Goal: Contribute content

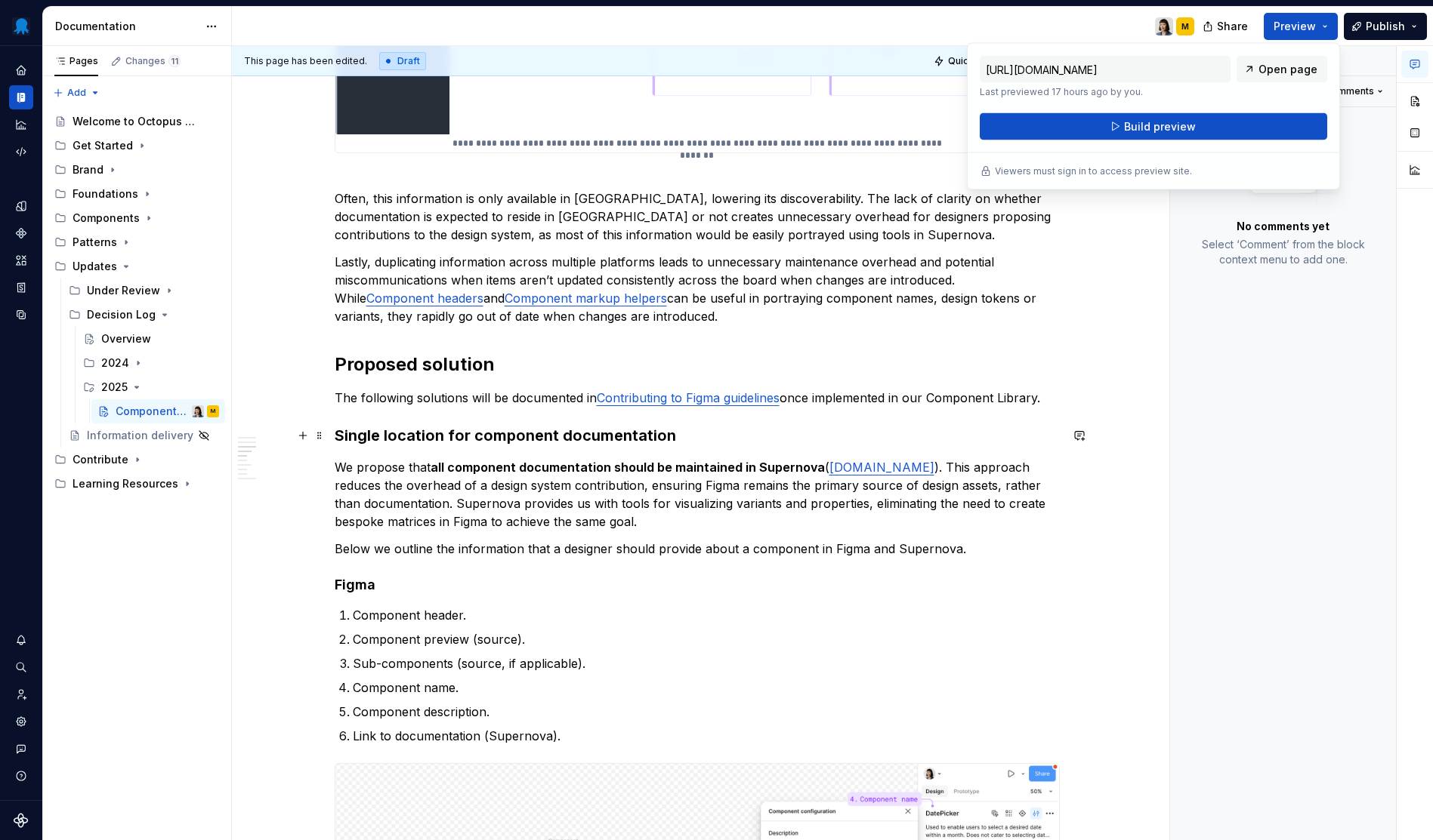
scroll to position [691, 0]
click at [1294, 449] on div "Comments Open comments No comments yet Select ‘Comment’ from the block context …" at bounding box center [1283, 443] width 227 height 795
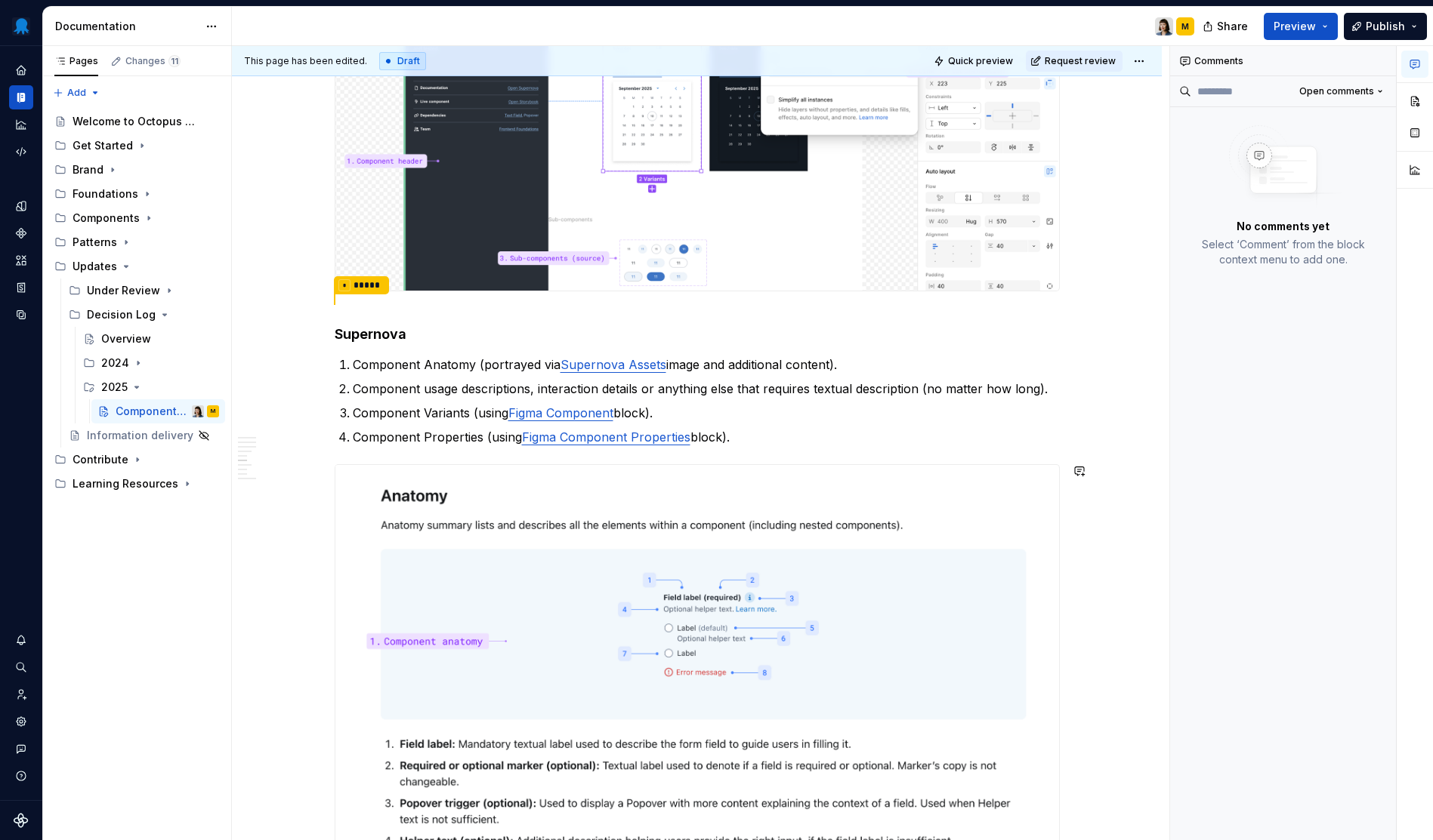
scroll to position [1163, 0]
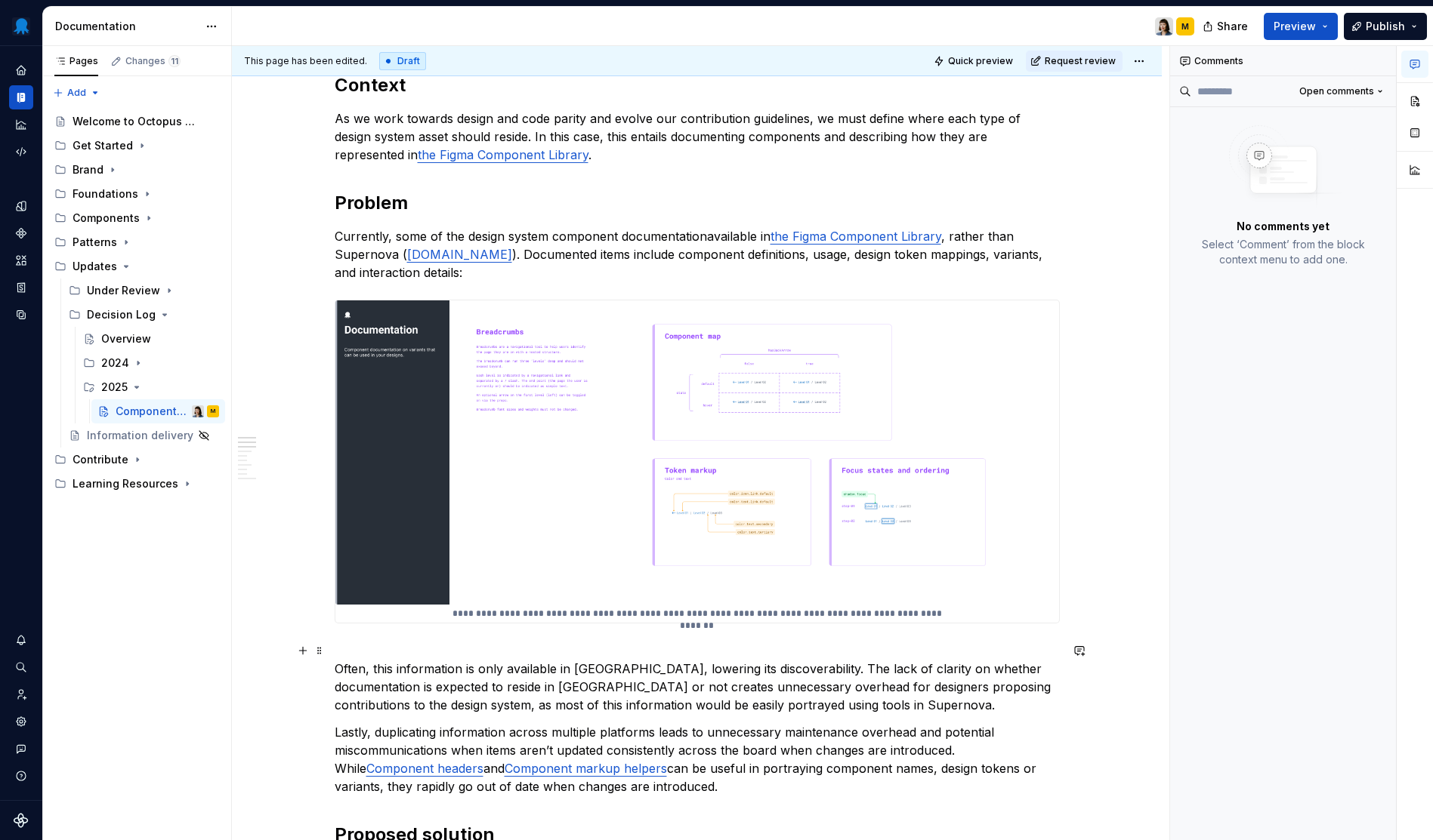
scroll to position [0, 0]
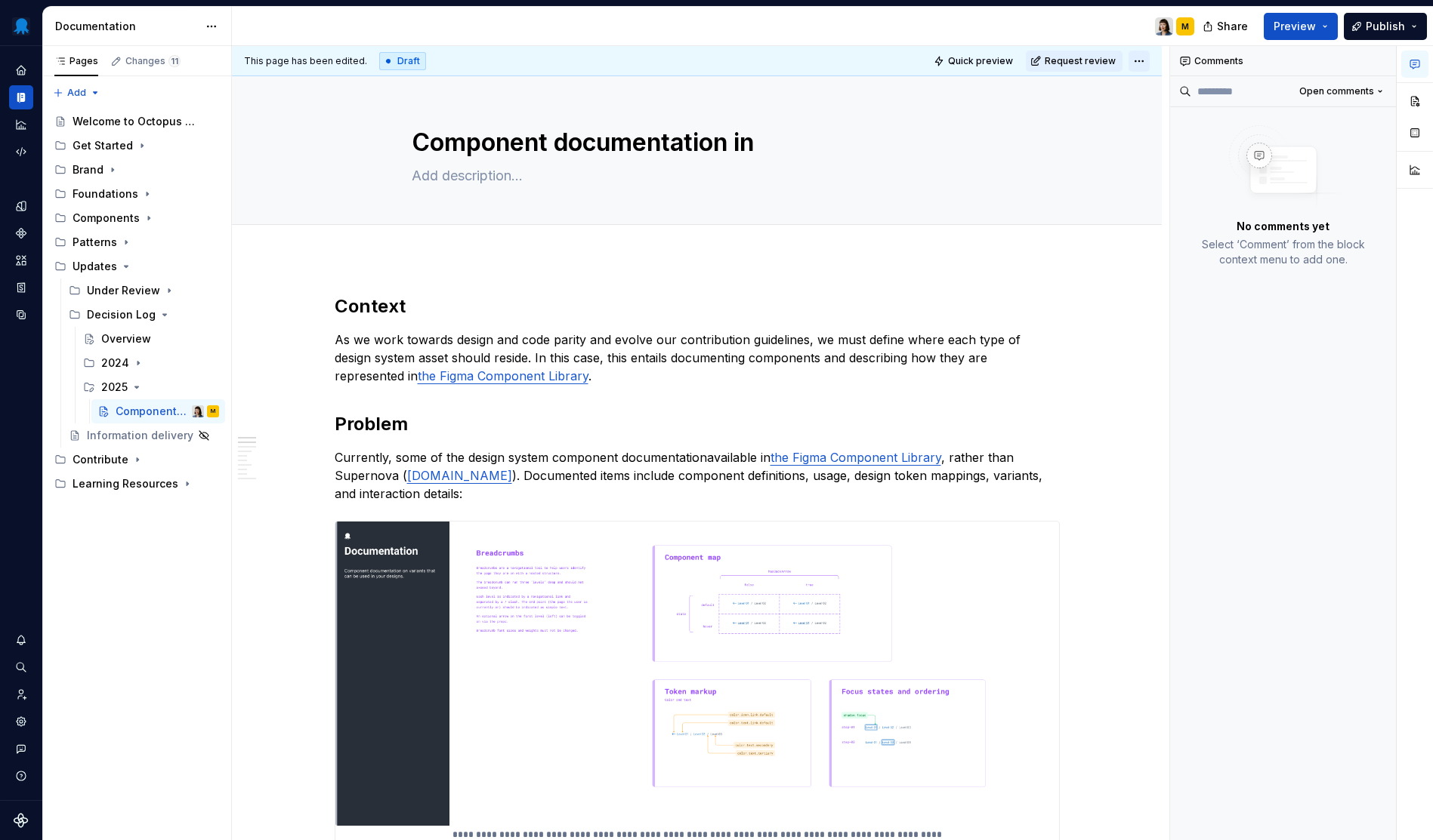
click at [1142, 63] on html "Octopus Design System Design system data Documentation M Share Preview Publish …" at bounding box center [716, 420] width 1433 height 840
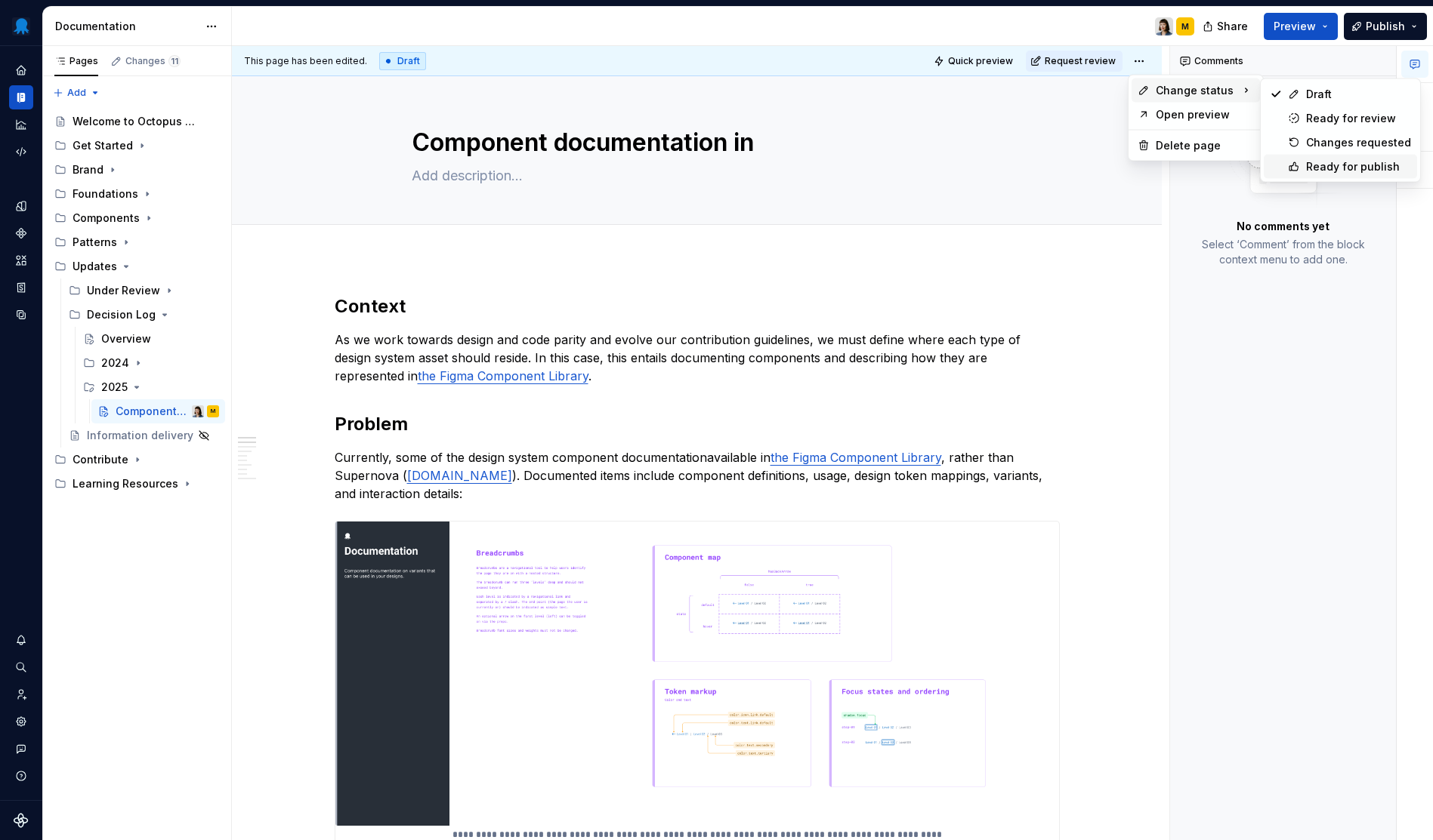
click at [1310, 160] on div "Ready for publish" at bounding box center [1358, 167] width 105 height 15
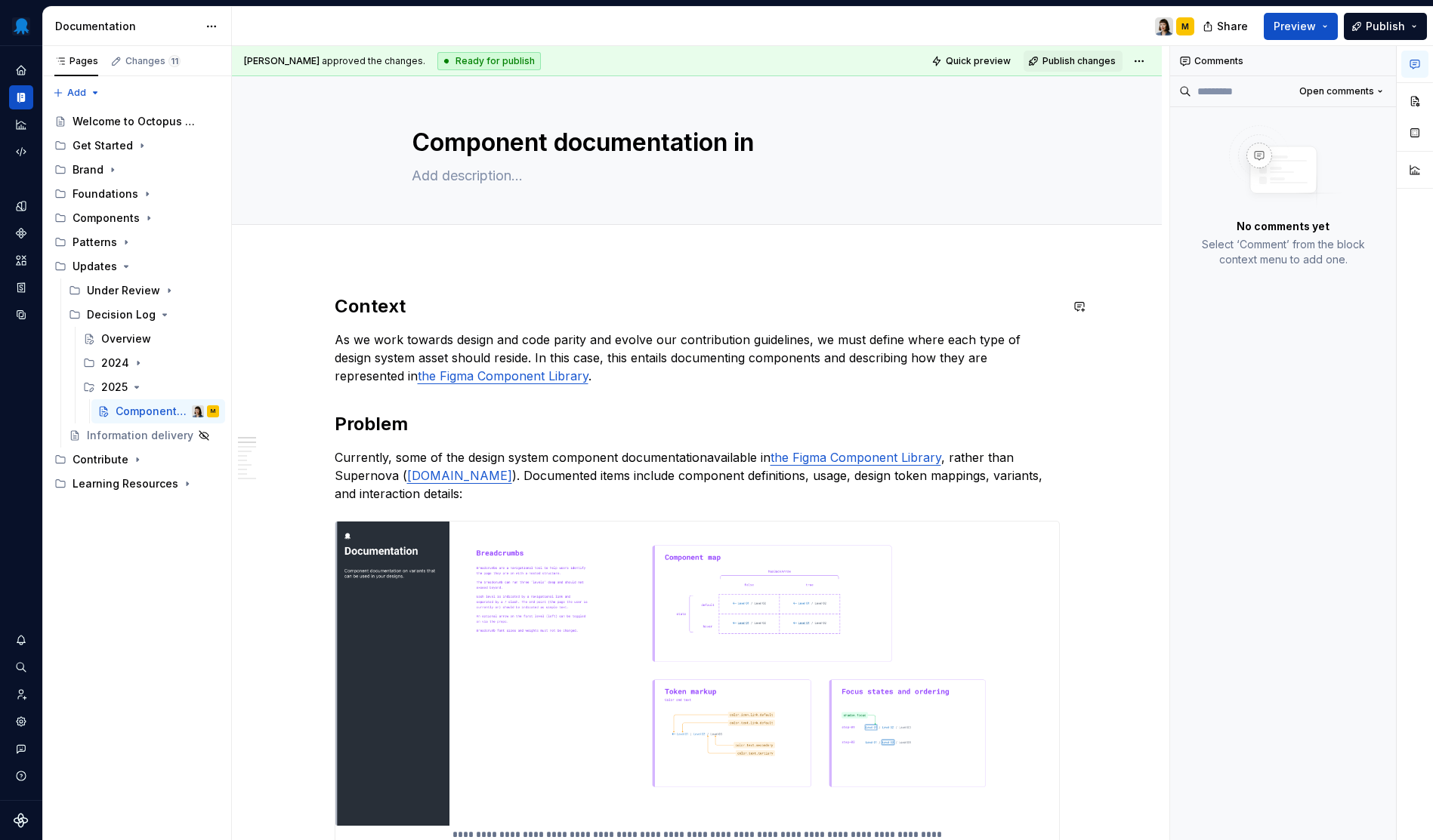
type textarea "*"
click at [152, 56] on div "Changes 11" at bounding box center [153, 62] width 56 height 12
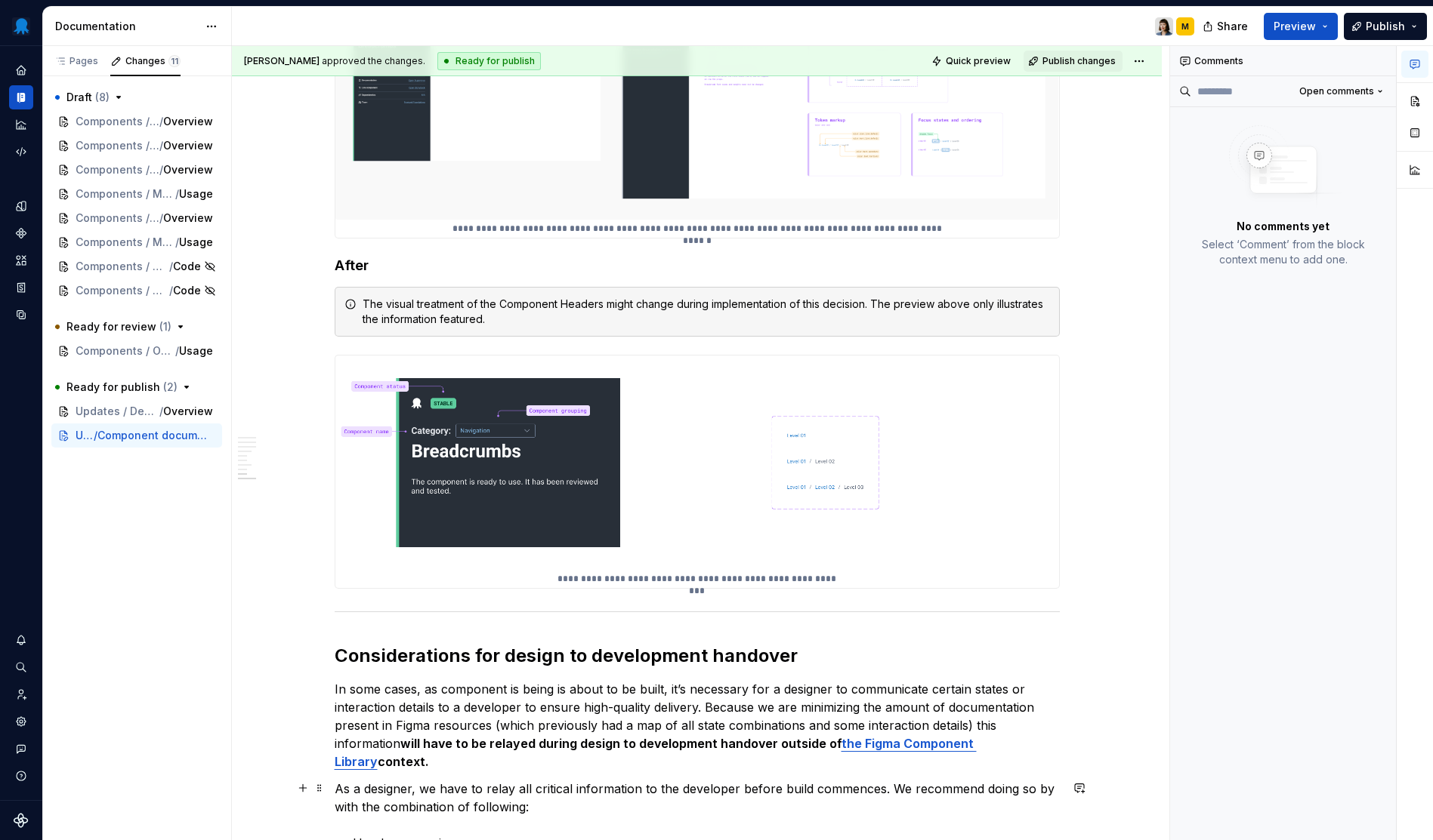
scroll to position [3869, 0]
type textarea "*"
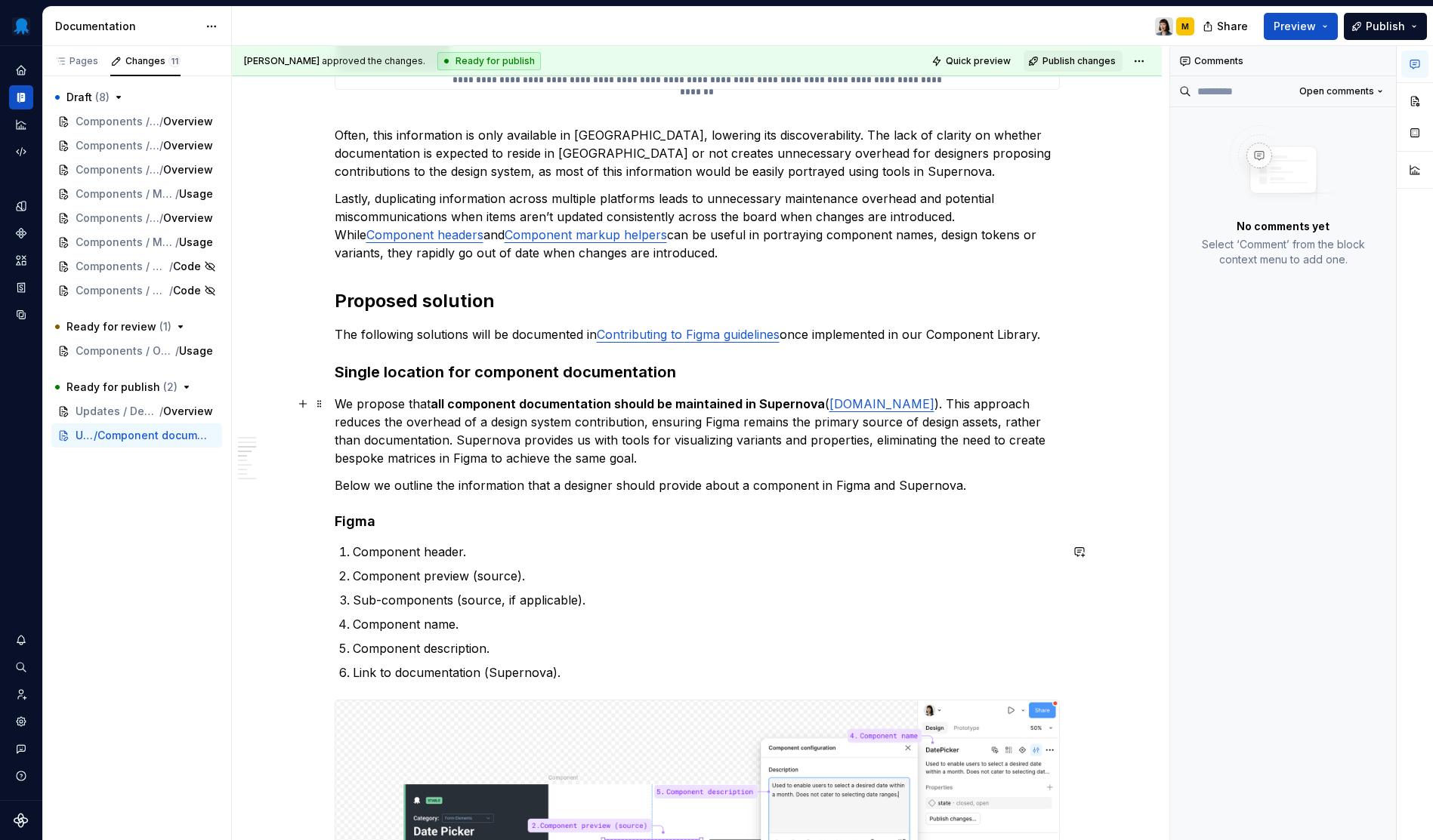
scroll to position [527, 0]
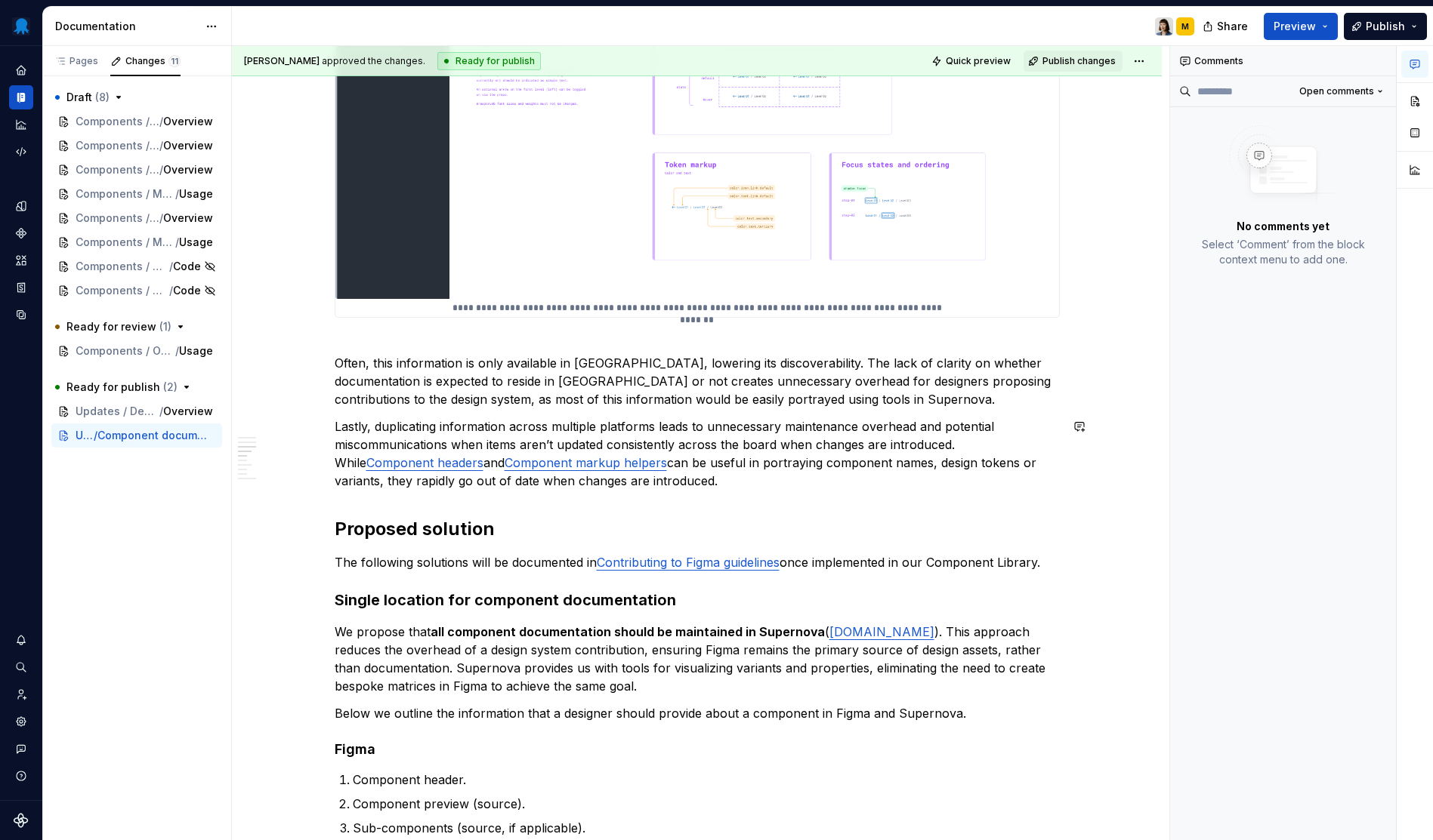
click at [1412, 20] on button "Publish" at bounding box center [1385, 26] width 83 height 27
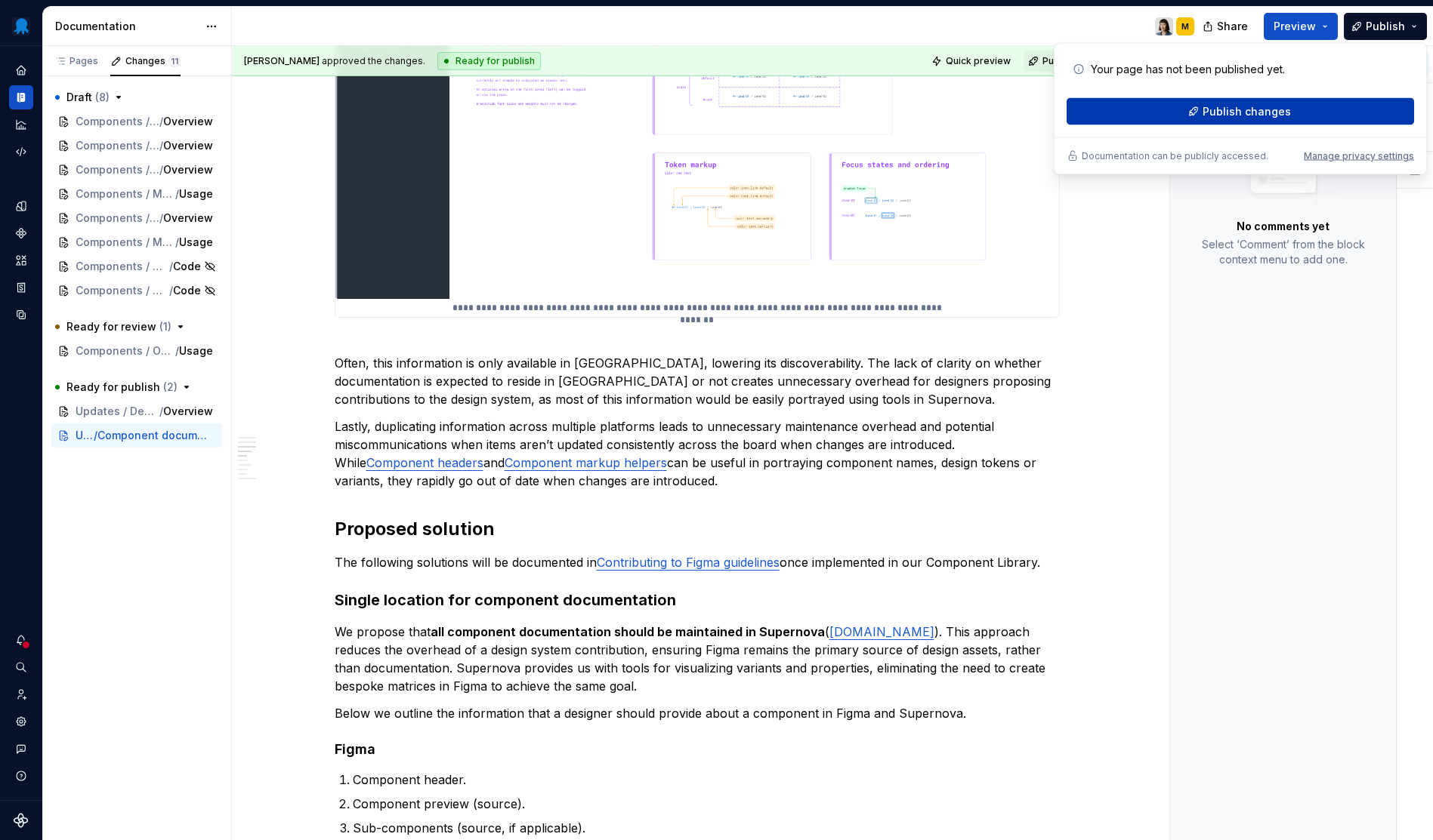
click at [1246, 116] on span "Publish changes" at bounding box center [1246, 111] width 88 height 15
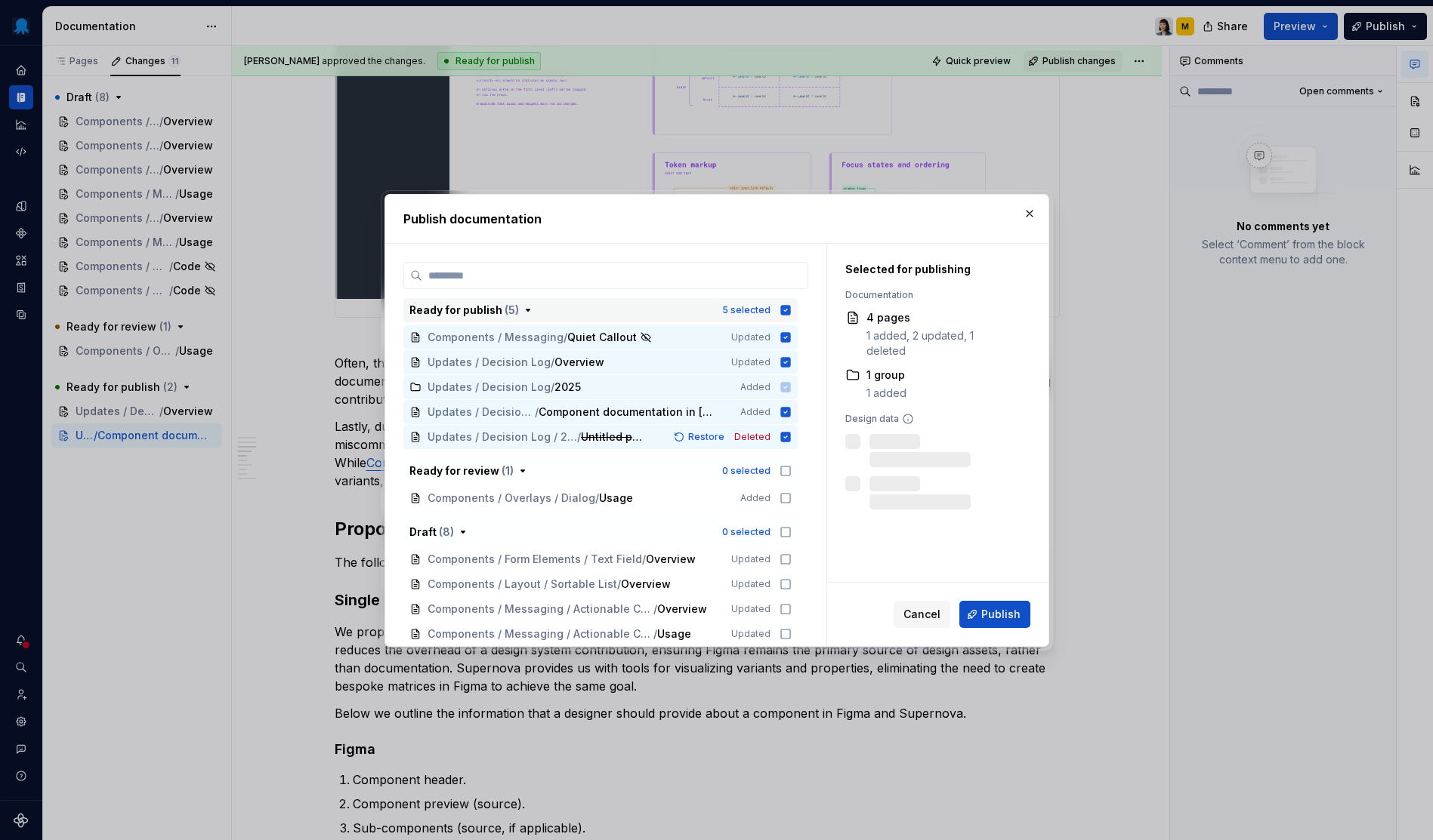
click at [791, 311] on icon "button" at bounding box center [786, 310] width 12 height 12
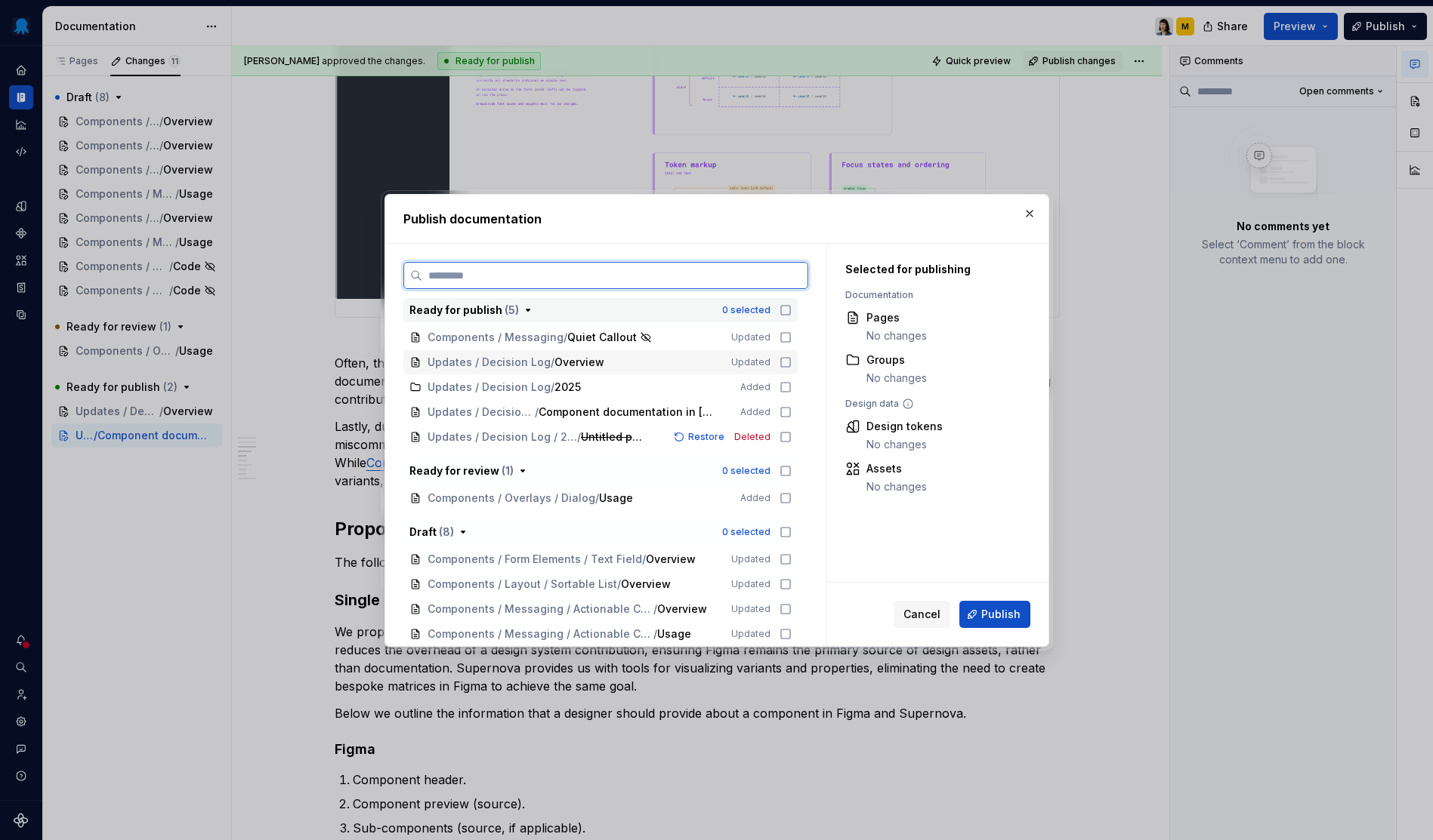
click at [783, 360] on icon at bounding box center [786, 362] width 12 height 12
click at [785, 387] on icon at bounding box center [786, 387] width 12 height 12
click at [788, 408] on icon at bounding box center [786, 413] width 12 height 12
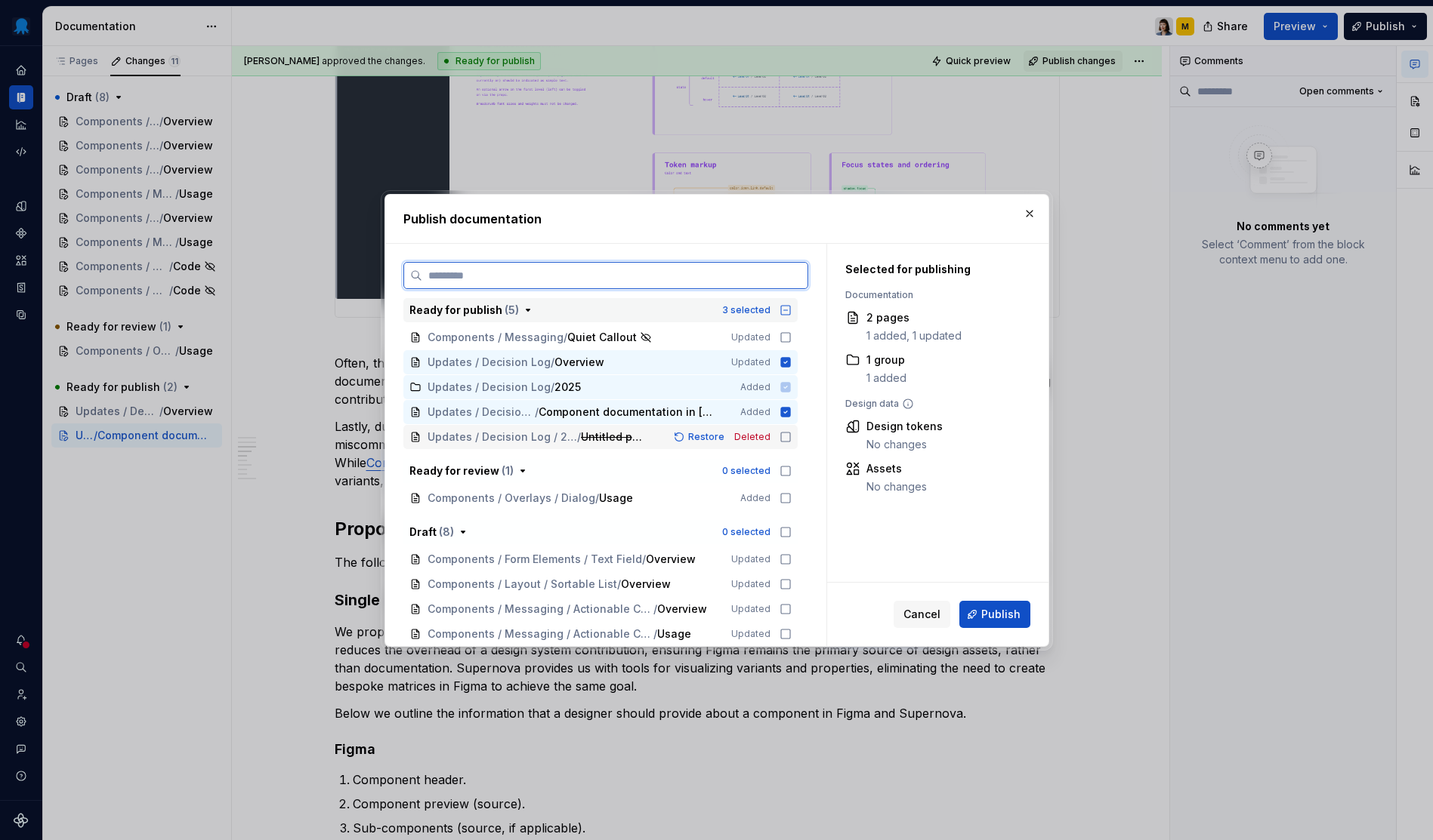
click at [787, 440] on icon at bounding box center [786, 437] width 12 height 12
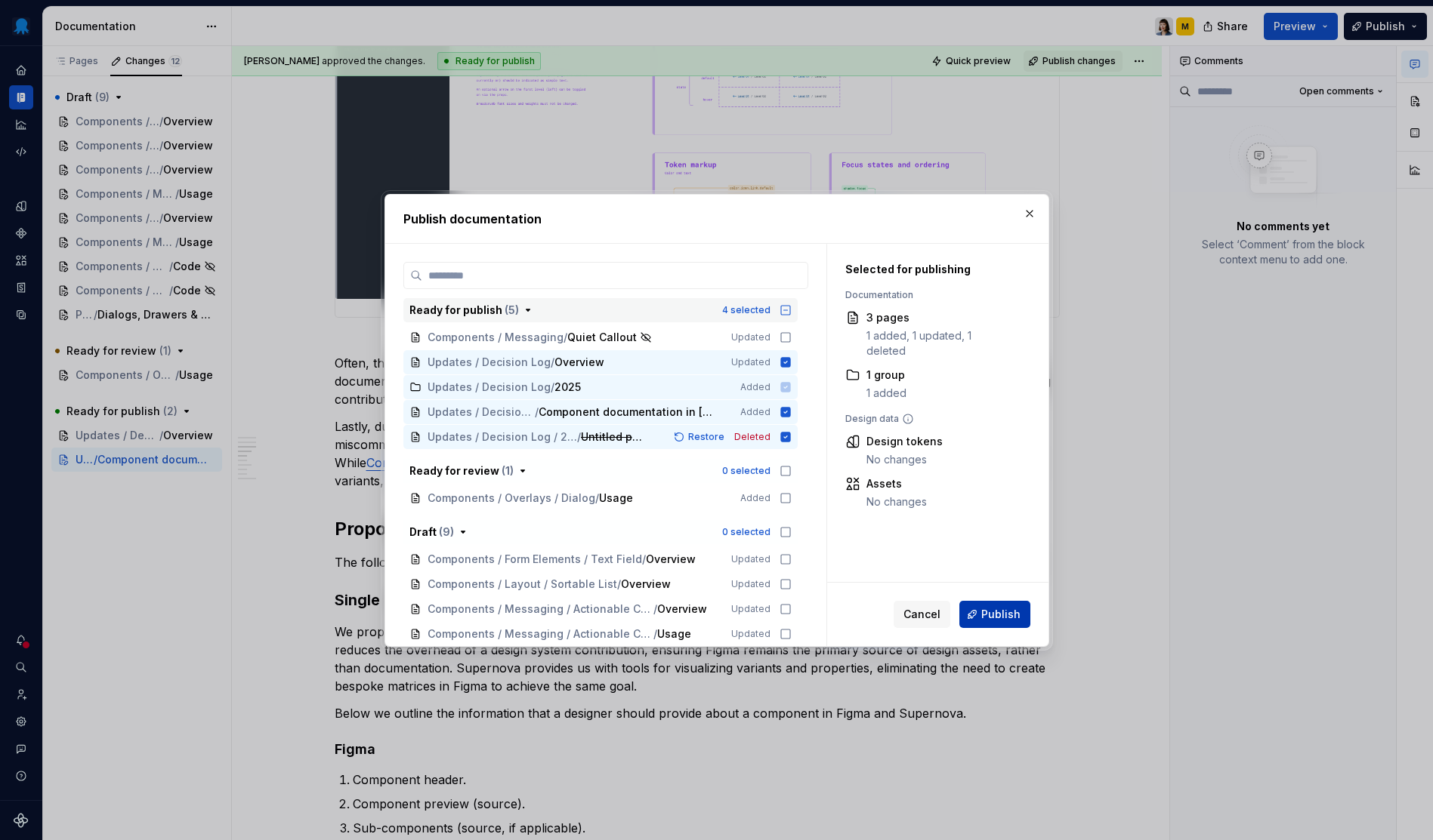
click at [987, 621] on span "Publish" at bounding box center [1000, 614] width 40 height 15
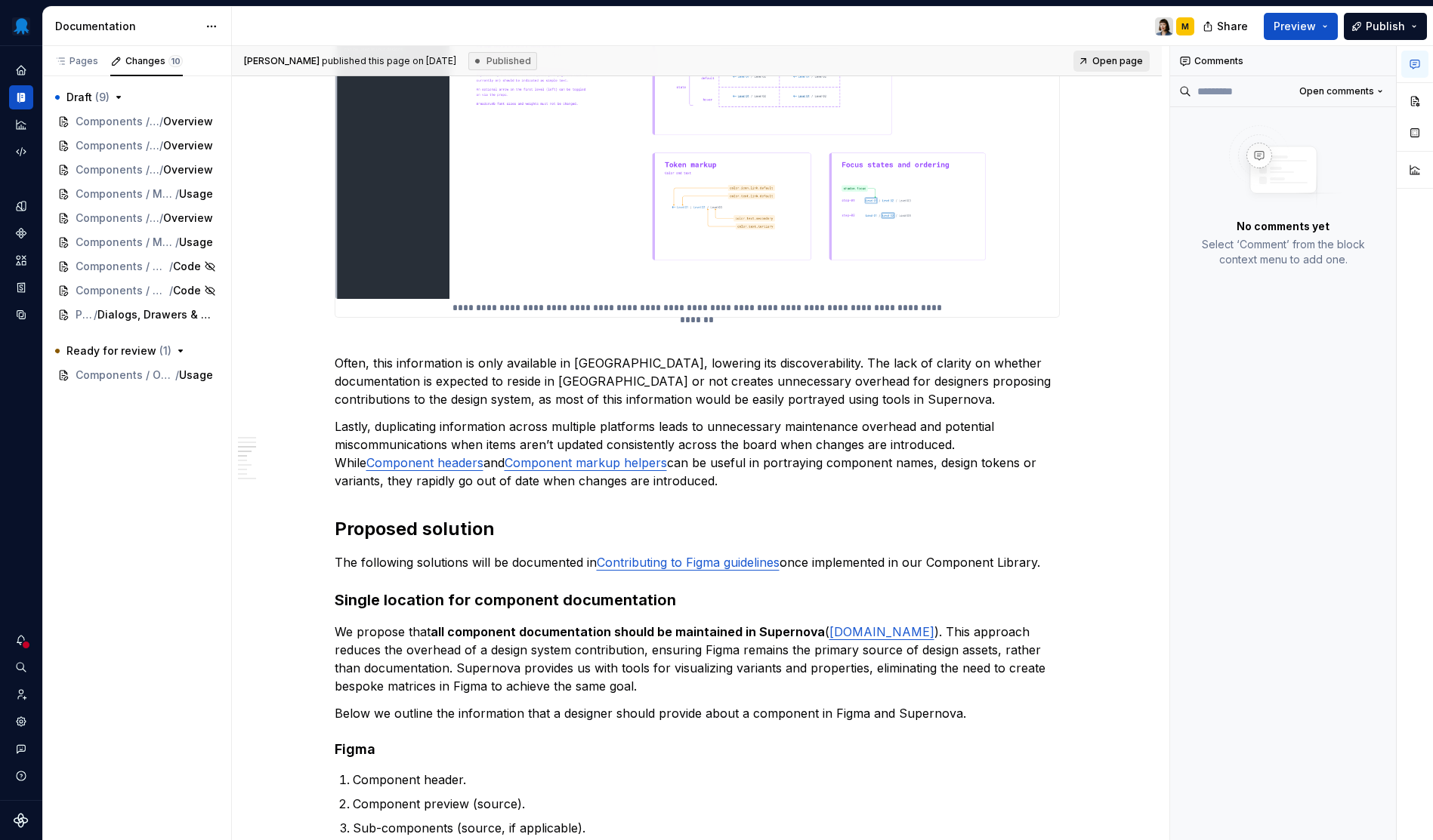
click at [1107, 63] on span "Open page" at bounding box center [1116, 62] width 50 height 12
type textarea "*"
